Goal: Task Accomplishment & Management: Use online tool/utility

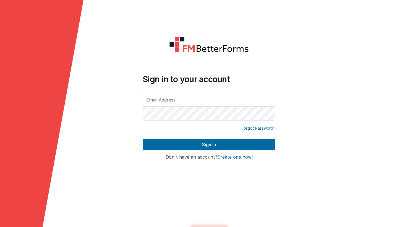
click at [185, 101] on input "text" at bounding box center [209, 100] width 133 height 14
type input "[PERSON_NAME][EMAIL_ADDRESS][DOMAIN_NAME]"
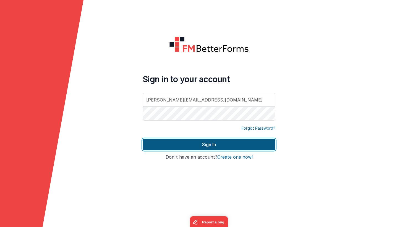
click at [197, 145] on button "Sign In" at bounding box center [209, 145] width 133 height 12
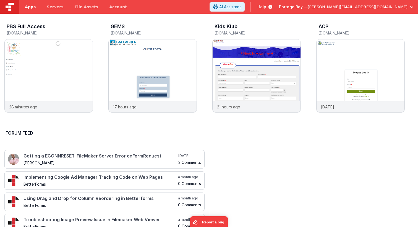
click at [30, 5] on span "Apps" at bounding box center [30, 7] width 11 height 6
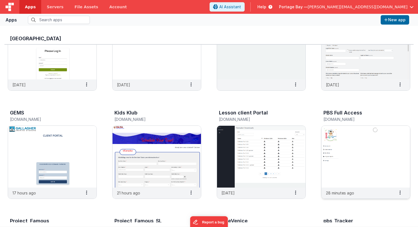
scroll to position [53, 0]
click at [364, 143] on img at bounding box center [365, 157] width 88 height 62
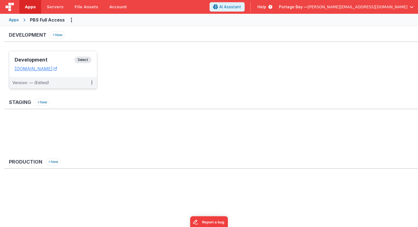
click at [84, 59] on span "Select" at bounding box center [82, 60] width 17 height 7
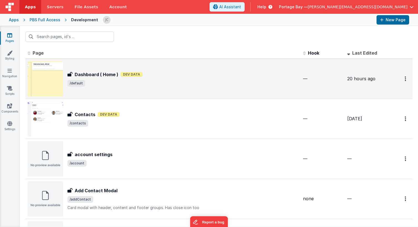
click at [199, 73] on div "Dashboard ( Home ) Dev Data" at bounding box center [182, 74] width 231 height 7
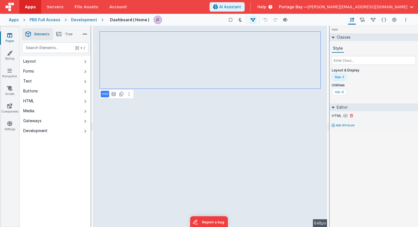
click at [343, 115] on icon at bounding box center [345, 116] width 4 height 4
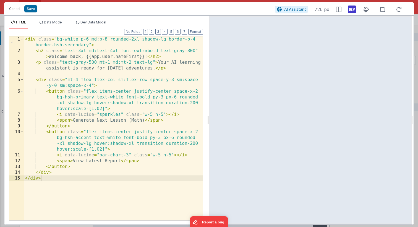
click at [54, 46] on div "< div class = "bg-white p-6 md:p-8 rounded-2xl shadow-lg border-b-4 border-hsh-…" at bounding box center [113, 137] width 179 height 202
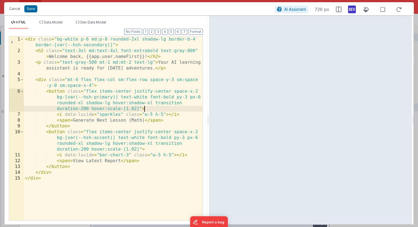
click at [146, 108] on div "< div class = "bg-white p-6 md:p-8 rounded-2xl shadow-lg border-b-4 border-[var…" at bounding box center [113, 137] width 179 height 202
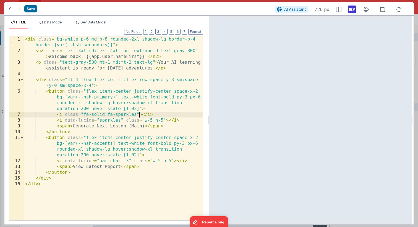
click at [139, 114] on div "< div class = "bg-white p-6 md:p-8 rounded-2xl shadow-lg border-b-4 border-[var…" at bounding box center [113, 137] width 179 height 202
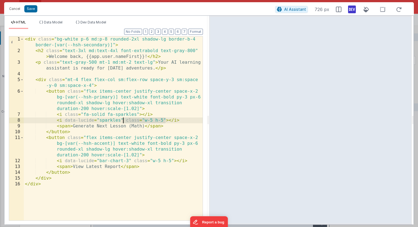
drag, startPoint x: 165, startPoint y: 120, endPoint x: 124, endPoint y: 120, distance: 40.6
click at [124, 120] on div "< div class = "bg-white p-6 md:p-8 rounded-2xl shadow-lg border-b-4 border-[var…" at bounding box center [113, 137] width 179 height 202
drag, startPoint x: 128, startPoint y: 119, endPoint x: 123, endPoint y: 121, distance: 5.4
click at [128, 119] on div "< div class = "bg-white p-6 md:p-8 rounded-2xl shadow-lg border-b-4 border-[var…" at bounding box center [113, 137] width 179 height 202
drag, startPoint x: 126, startPoint y: 121, endPoint x: 165, endPoint y: 119, distance: 39.0
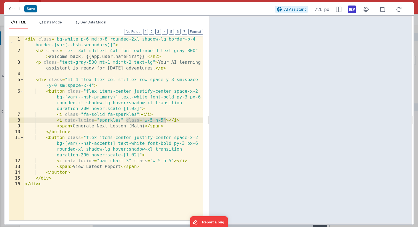
click at [165, 119] on div "< div class = "bg-white p-6 md:p-8 rounded-2xl shadow-lg border-b-4 border-[var…" at bounding box center [113, 137] width 179 height 202
click at [138, 114] on div "< div class = "bg-white p-6 md:p-8 rounded-2xl shadow-lg border-b-4 border-[var…" at bounding box center [113, 137] width 179 height 202
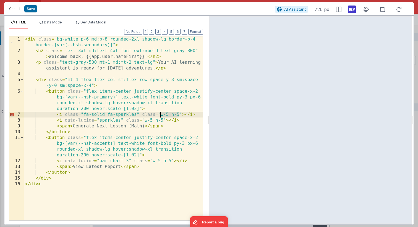
drag, startPoint x: 179, startPoint y: 115, endPoint x: 160, endPoint y: 115, distance: 18.5
click at [160, 115] on div "< div class = "bg-white p-6 md:p-8 rounded-2xl shadow-lg border-b-4 border-[var…" at bounding box center [113, 137] width 179 height 202
click at [138, 115] on div "< div class = "bg-white p-6 md:p-8 rounded-2xl shadow-lg border-b-4 border-[var…" at bounding box center [113, 137] width 179 height 202
click at [160, 114] on div "< div class = "bg-white p-6 md:p-8 rounded-2xl shadow-lg border-b-4 border-[var…" at bounding box center [113, 137] width 179 height 202
click at [180, 120] on div "< div class = "bg-white p-6 md:p-8 rounded-2xl shadow-lg border-b-4 border-[var…" at bounding box center [113, 137] width 179 height 202
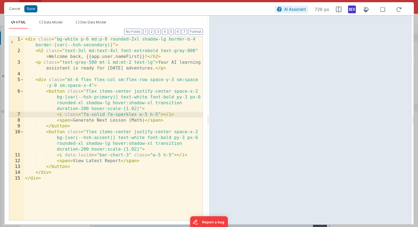
click at [190, 155] on div "< div class = "bg-white p-6 md:p-8 rounded-2xl shadow-lg border-b-4 border-[var…" at bounding box center [113, 137] width 179 height 202
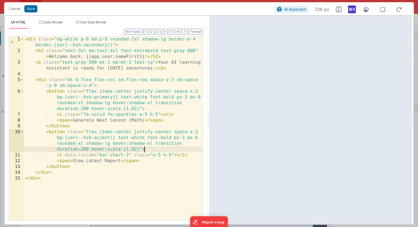
click at [180, 151] on div "< div class = "bg-white p-6 md:p-8 rounded-2xl shadow-lg border-b-4 border-[var…" at bounding box center [113, 137] width 179 height 202
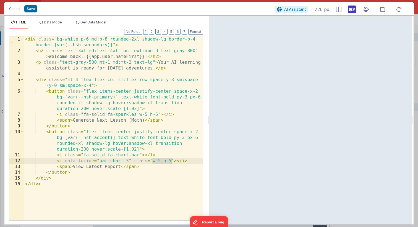
drag, startPoint x: 152, startPoint y: 161, endPoint x: 171, endPoint y: 160, distance: 19.4
click at [171, 160] on div "< div class = "bg-white p-6 md:p-8 rounded-2xl shadow-lg border-b-4 border-[var…" at bounding box center [113, 137] width 179 height 202
click at [139, 155] on div "< div class = "bg-white p-6 md:p-8 rounded-2xl shadow-lg border-b-4 border-[var…" at bounding box center [113, 137] width 179 height 202
click at [192, 162] on div "< div class = "bg-white p-6 md:p-8 rounded-2xl shadow-lg border-b-4 border-[var…" at bounding box center [113, 137] width 179 height 202
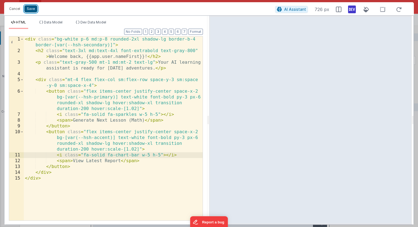
click at [32, 11] on button "Save" at bounding box center [30, 8] width 13 height 7
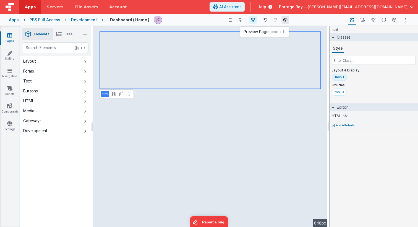
click at [283, 21] on icon at bounding box center [285, 20] width 4 height 4
